Goal: Find contact information: Find contact information

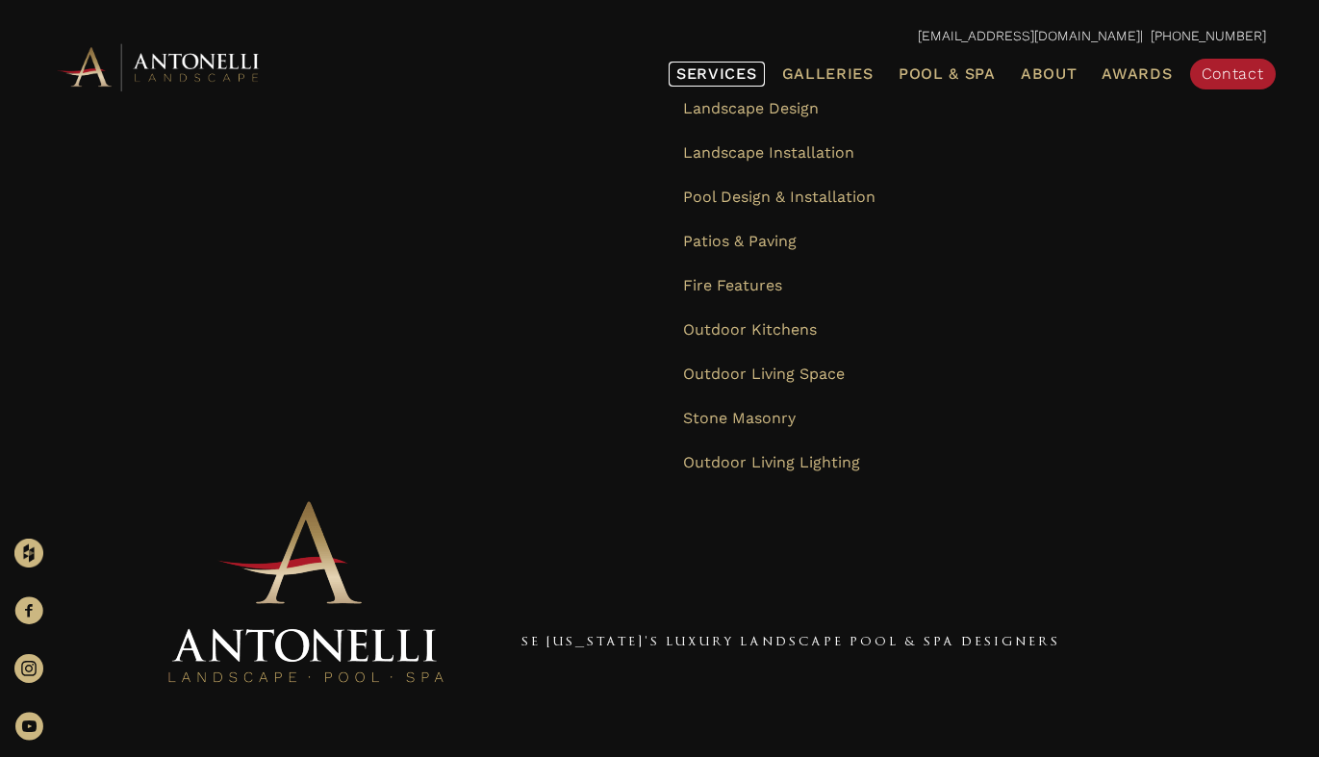
click at [725, 75] on span "Services" at bounding box center [716, 73] width 81 height 15
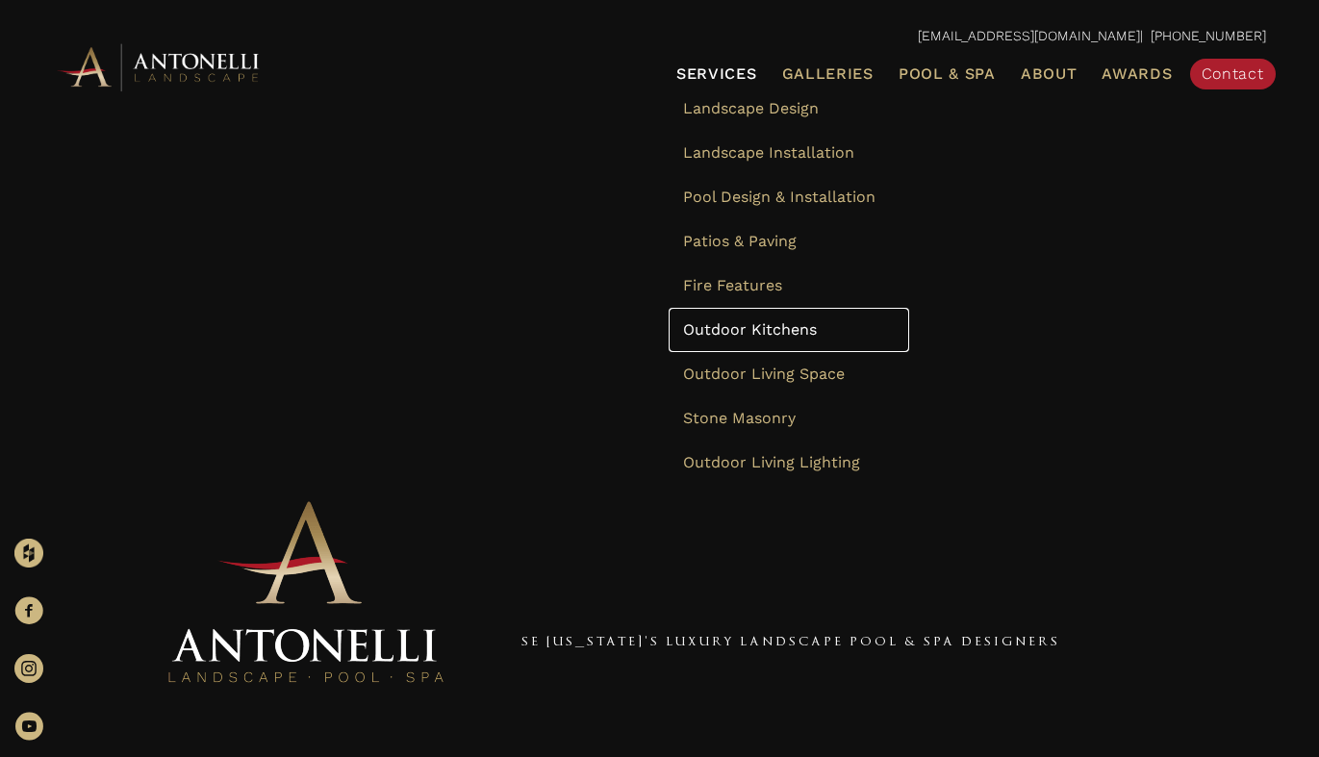
click at [720, 329] on span "Outdoor Kitchens" at bounding box center [750, 329] width 134 height 18
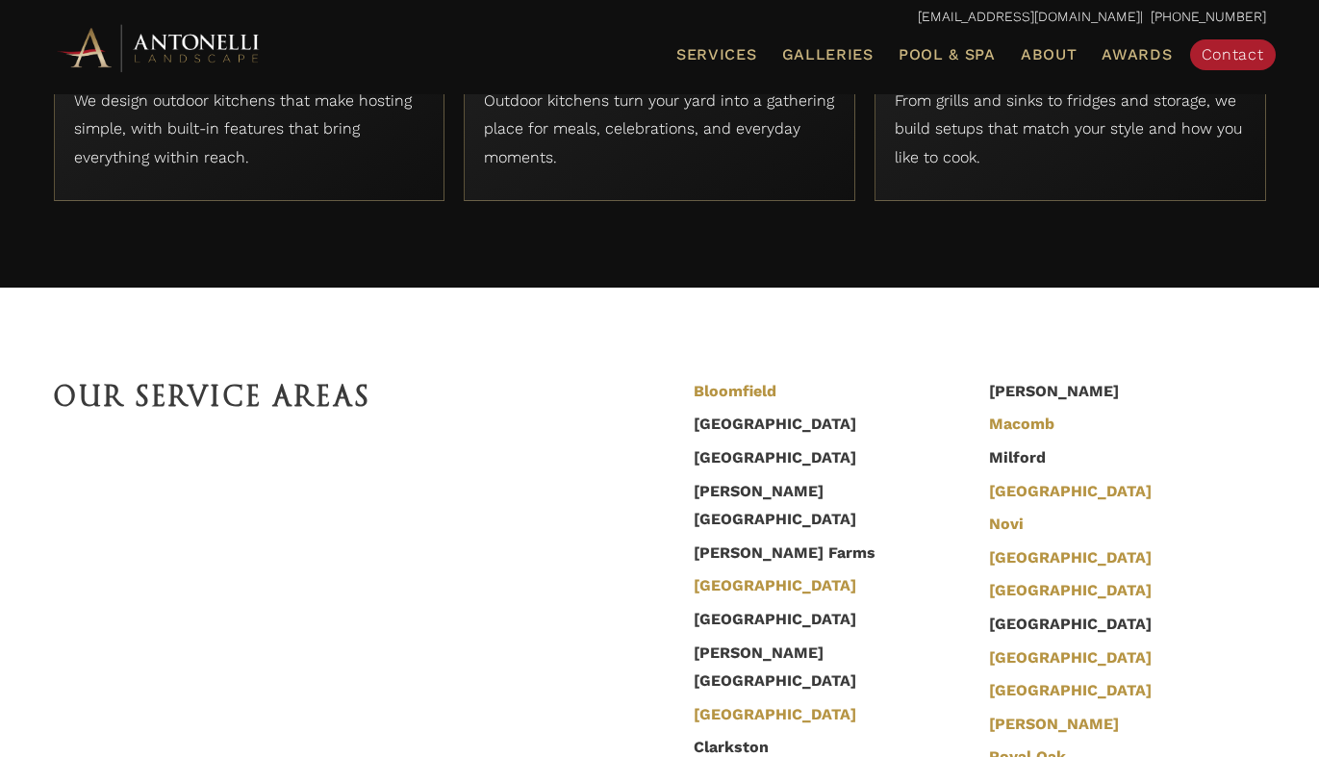
scroll to position [6159, 0]
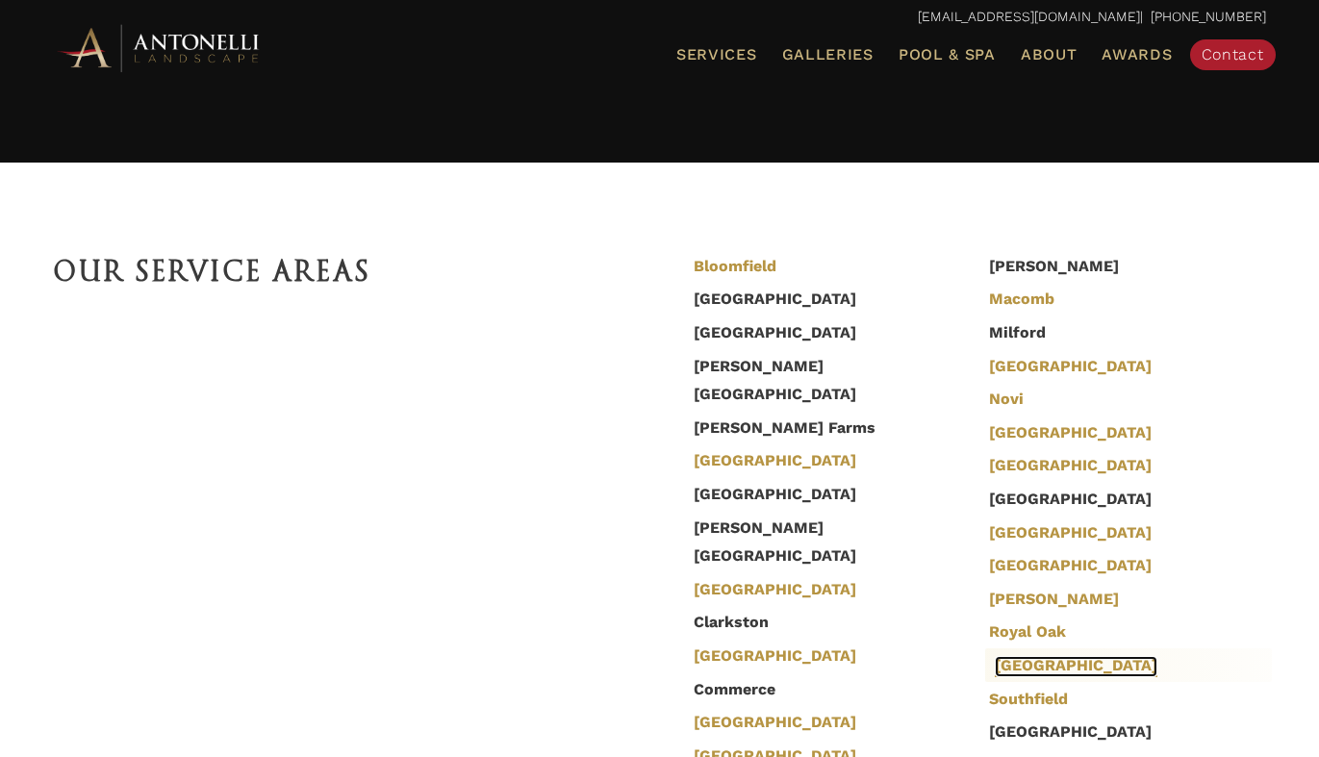
click at [1008, 656] on link "Shelby Township" at bounding box center [1076, 666] width 163 height 21
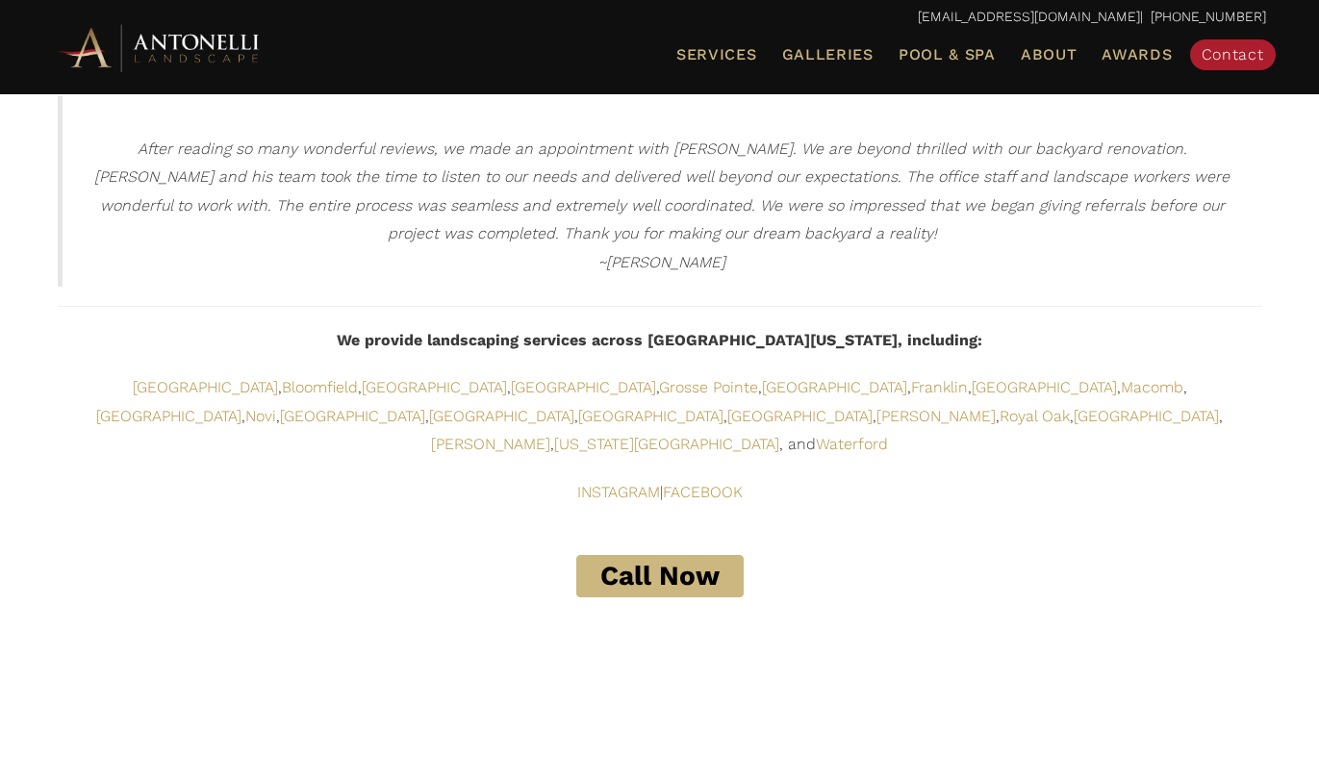
scroll to position [3952, 0]
click at [727, 556] on link "Call Now" at bounding box center [659, 577] width 167 height 42
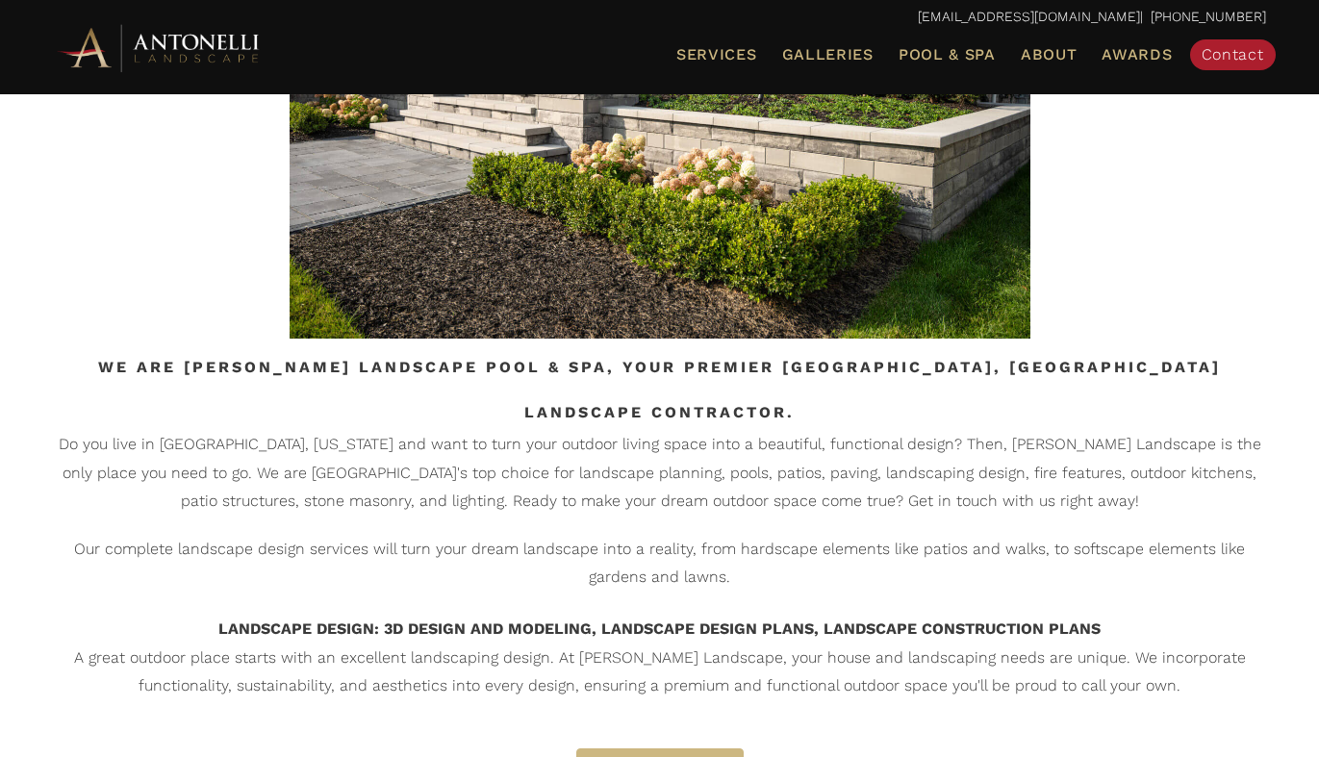
scroll to position [0, 0]
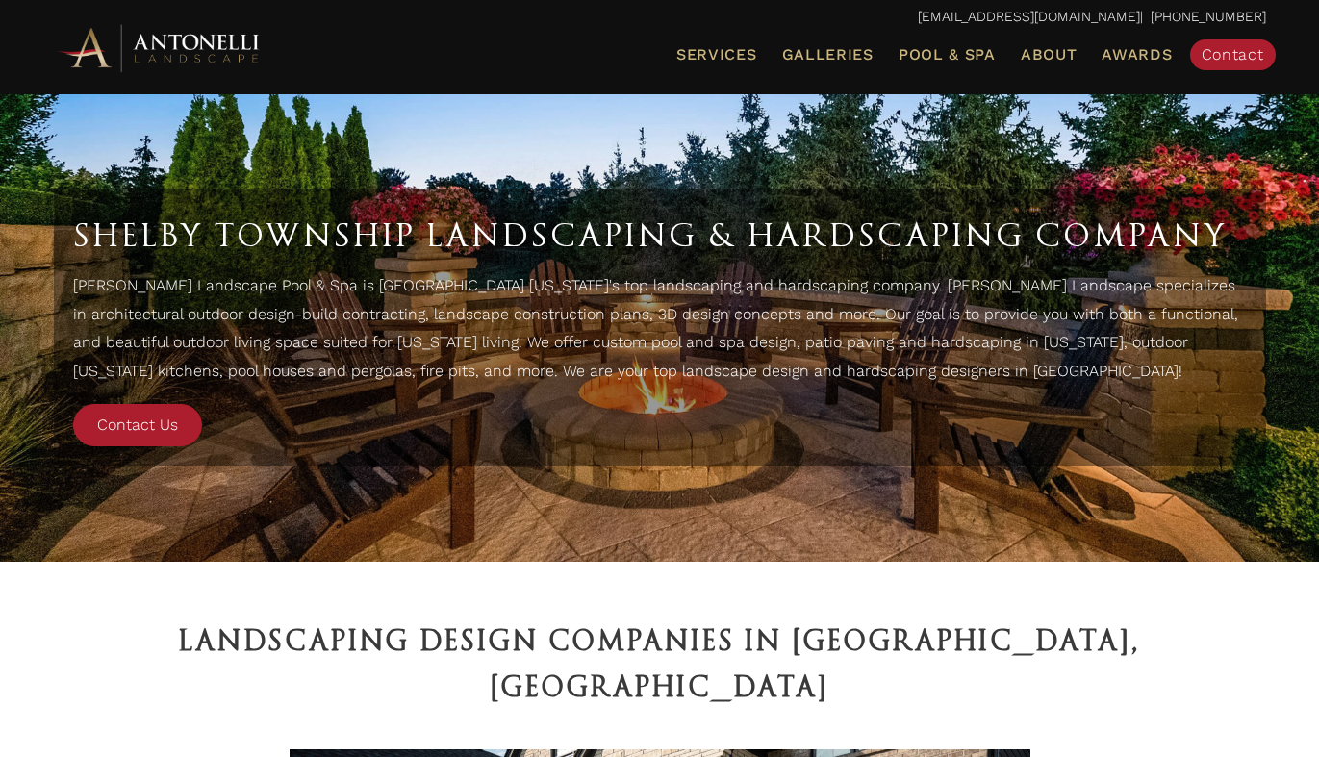
click at [1227, 71] on ul "Services Landscape Design Landscape Installation Pool Design & Installation Pat…" at bounding box center [854, 55] width 851 height 40
click at [1223, 57] on span "Contact" at bounding box center [1232, 54] width 63 height 18
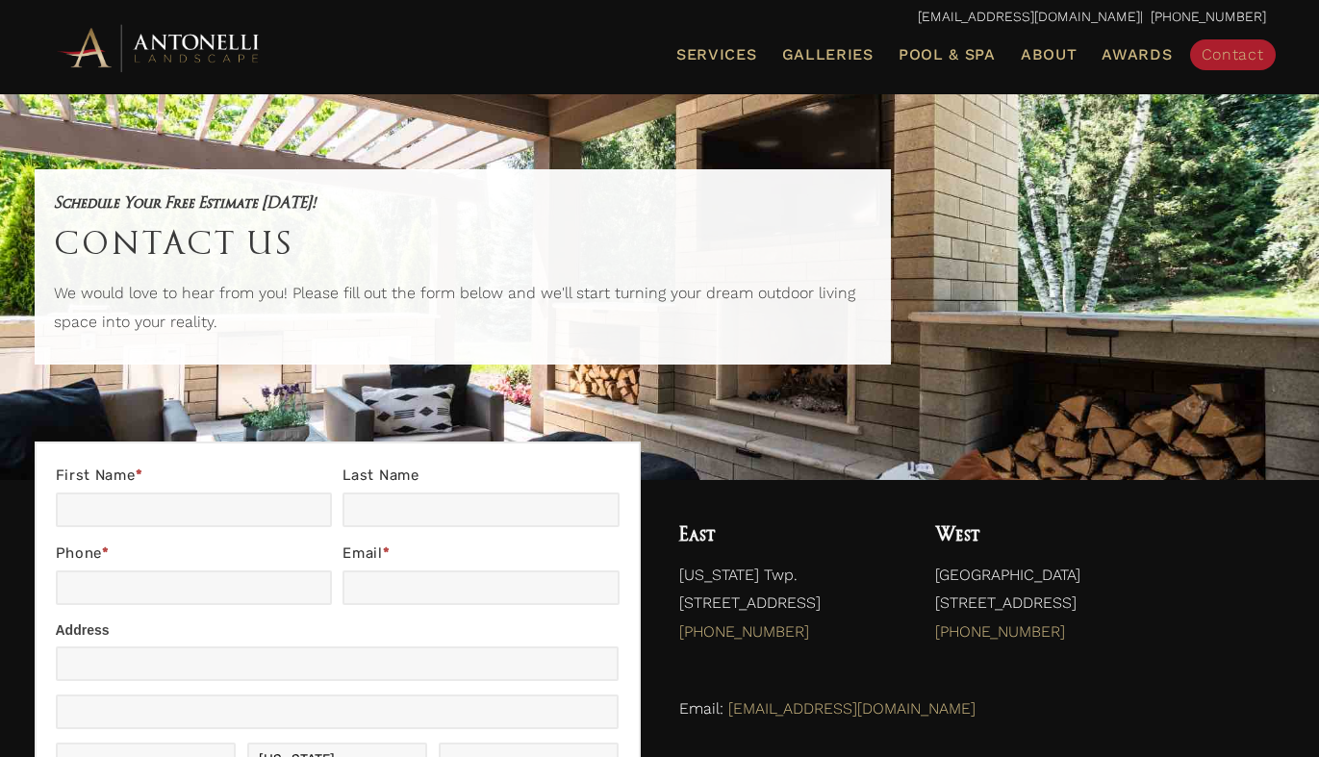
click at [627, 2] on div "[EMAIL_ADDRESS][DOMAIN_NAME] | [PHONE_NUMBER]" at bounding box center [660, 17] width 1250 height 35
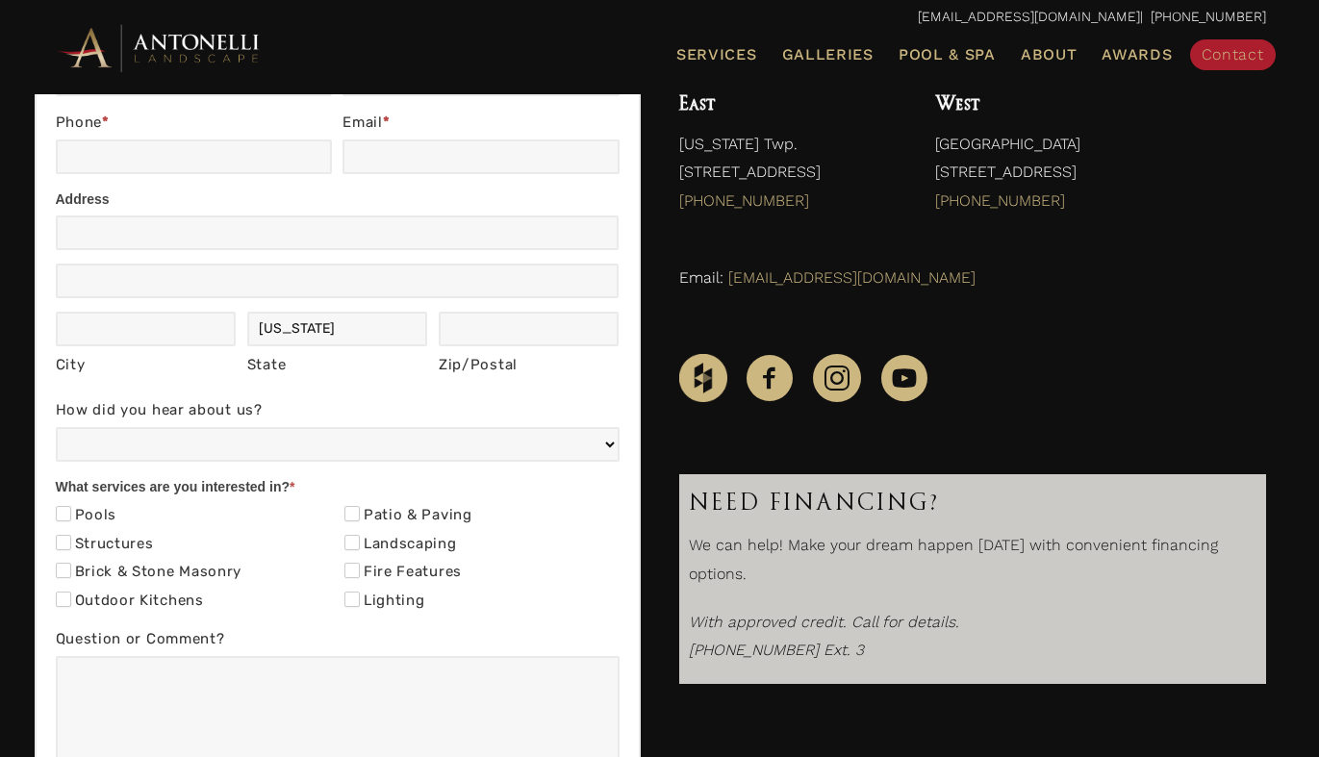
scroll to position [432, 0]
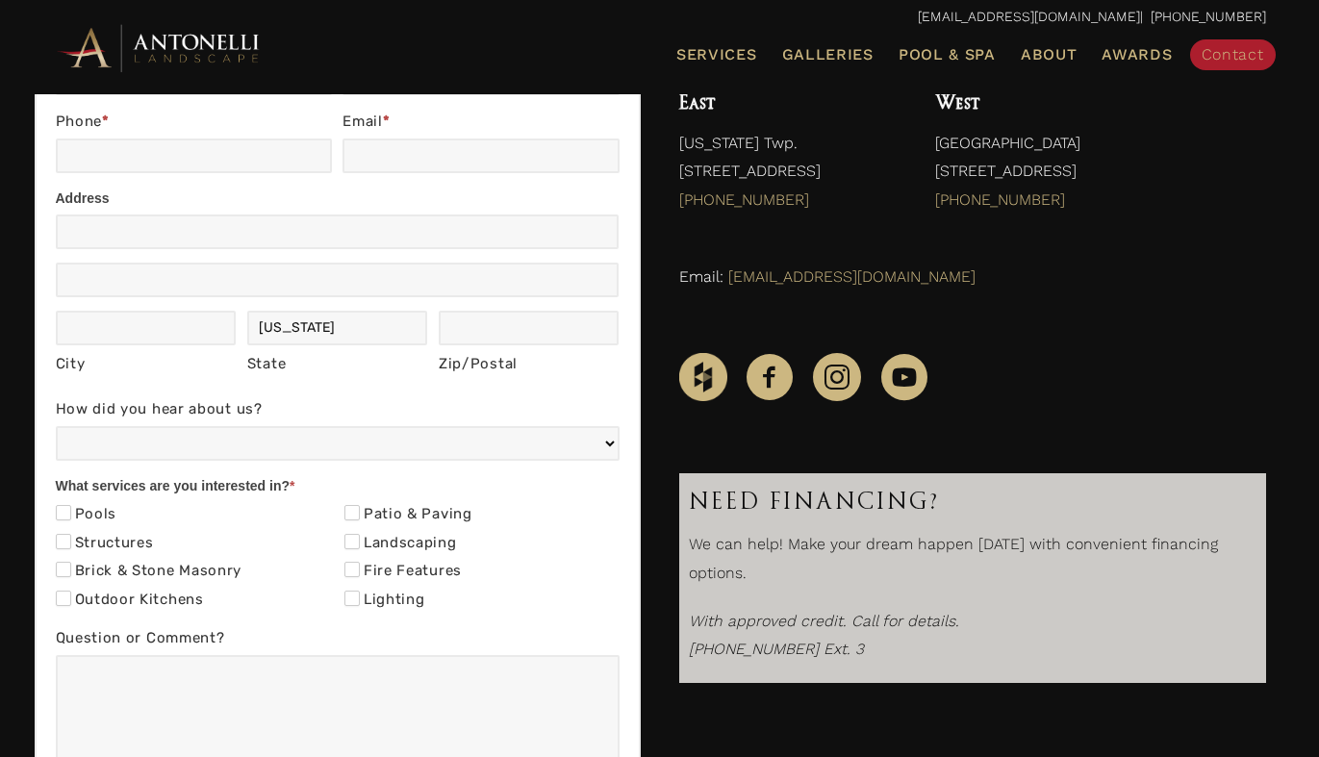
click at [770, 161] on p "[US_STATE] Twp. [STREET_ADDRESS] (888) 535-4078" at bounding box center [788, 176] width 218 height 95
click at [751, 141] on p "[US_STATE] Twp. [STREET_ADDRESS] (888) 535-4078" at bounding box center [788, 176] width 218 height 95
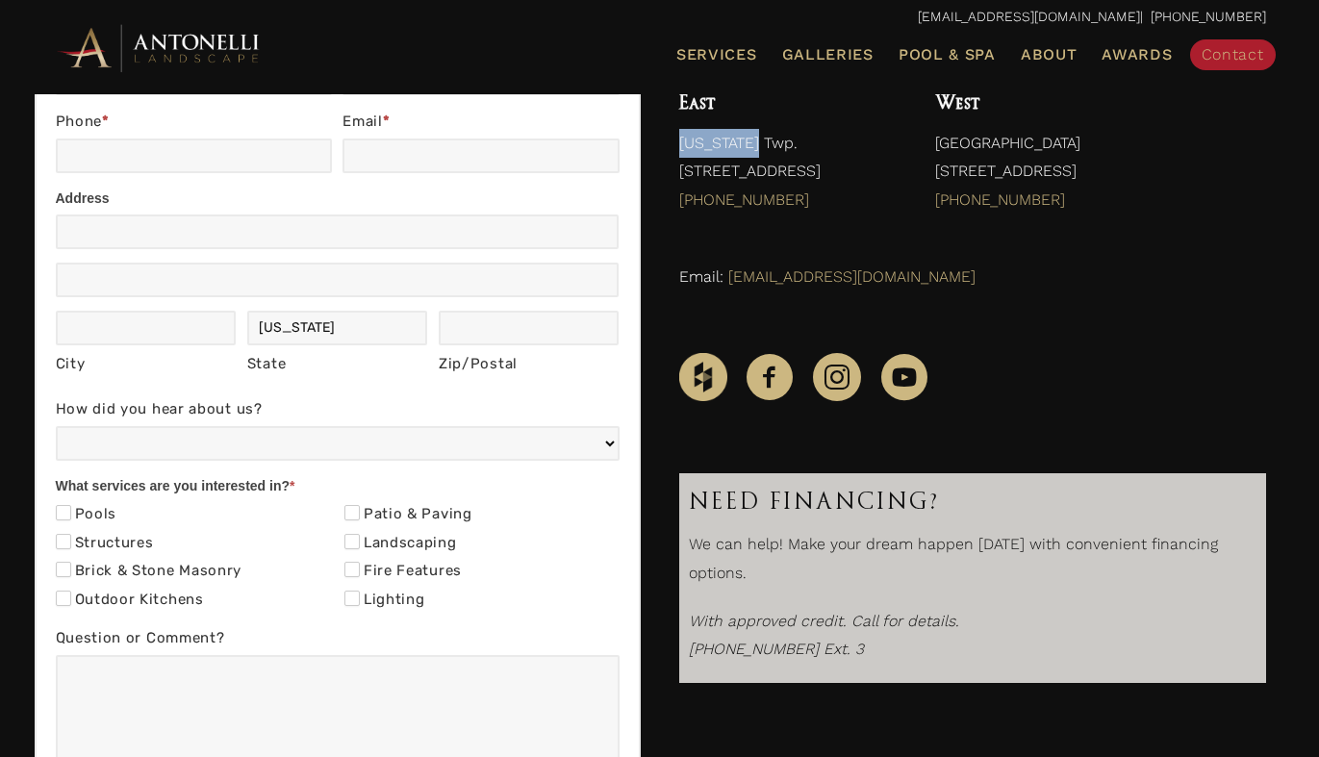
click at [751, 141] on p "[US_STATE] Twp. [STREET_ADDRESS] (888) 535-4078" at bounding box center [788, 176] width 218 height 95
click at [718, 108] on h4 "East" at bounding box center [788, 103] width 218 height 33
drag, startPoint x: 866, startPoint y: 183, endPoint x: 679, endPoint y: 115, distance: 198.4
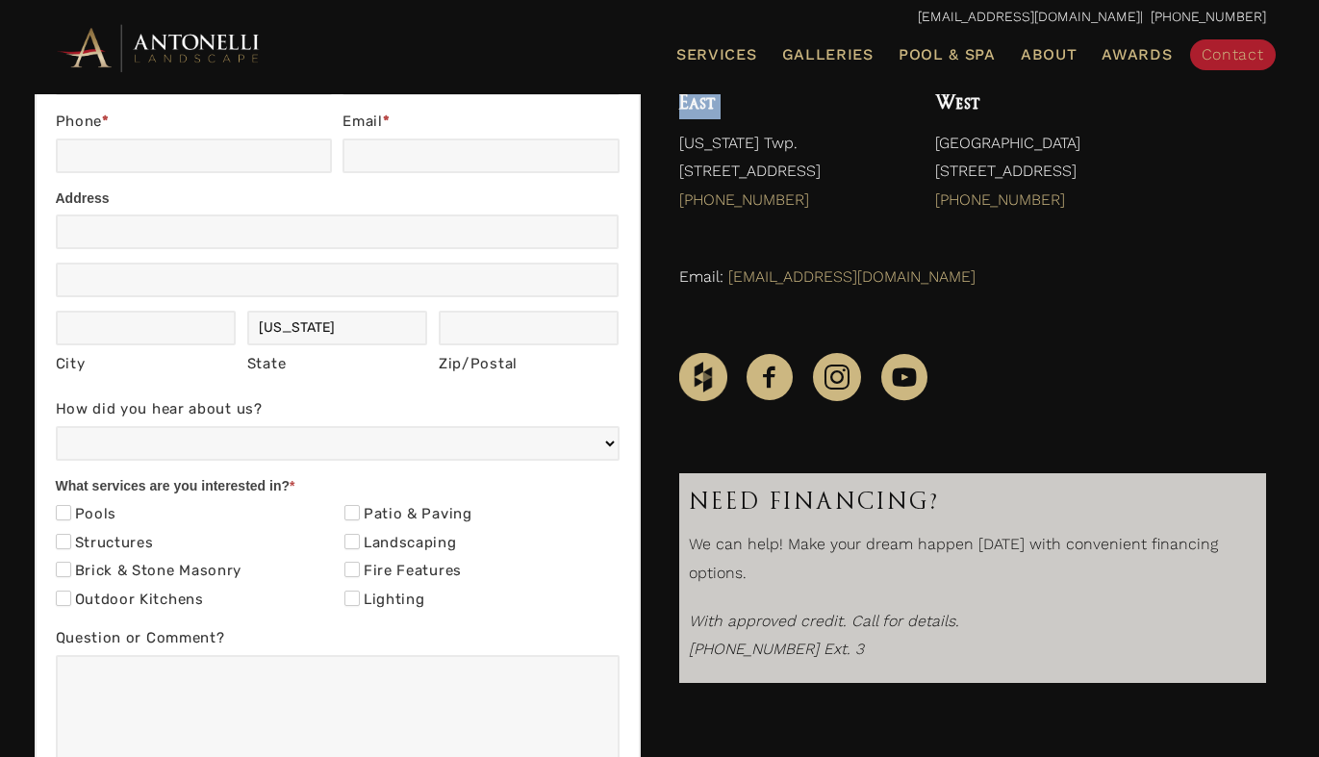
click at [679, 115] on div "East [US_STATE] Twp. [STREET_ADDRESS] (888) 535-4078" at bounding box center [788, 155] width 218 height 137
click at [725, 115] on h4 "East" at bounding box center [788, 103] width 218 height 33
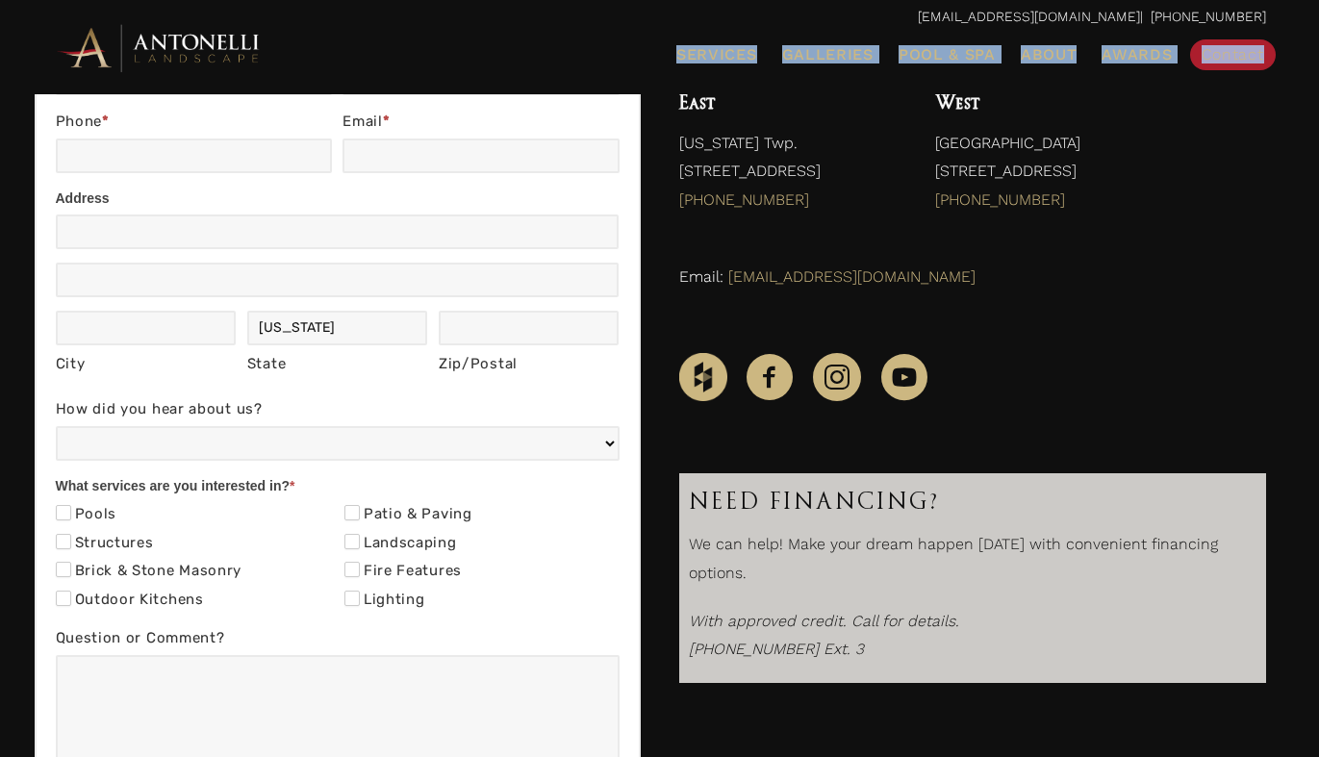
drag, startPoint x: 616, startPoint y: 49, endPoint x: 1301, endPoint y: 75, distance: 686.3
click at [1301, 75] on div "[EMAIL_ADDRESS][DOMAIN_NAME] | [PHONE_NUMBER] Menu Services Landscape Design La…" at bounding box center [659, 47] width 1319 height 94
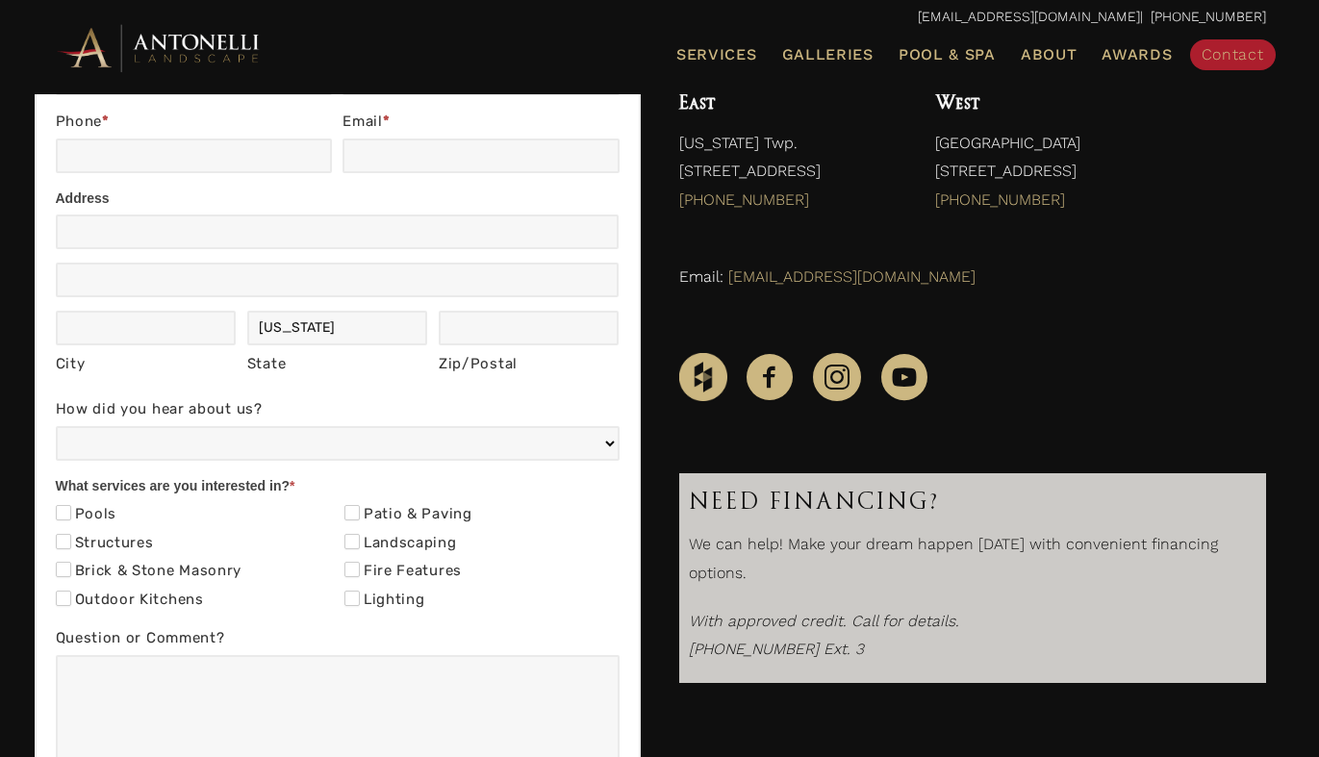
click at [890, 122] on div "East [US_STATE] Twp. [STREET_ADDRESS] (888) 535-4078" at bounding box center [788, 155] width 218 height 137
click at [538, 19] on p "[EMAIL_ADDRESS][DOMAIN_NAME] | [PHONE_NUMBER]" at bounding box center [660, 17] width 1212 height 25
click at [633, 52] on ul "Services Landscape Design Landscape Installation Pool Design & Installation Pat…" at bounding box center [854, 55] width 851 height 40
